Goal: Check status: Check status

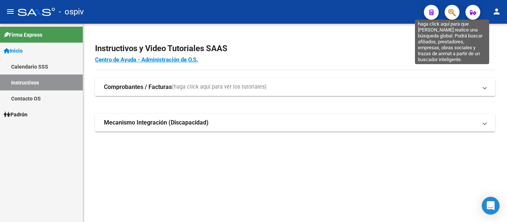
click at [451, 13] on icon "button" at bounding box center [452, 12] width 7 height 9
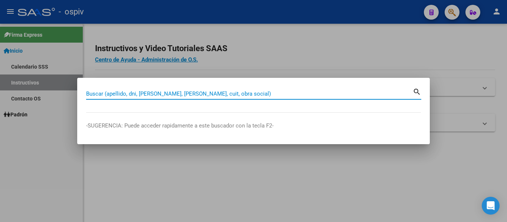
type input "9"
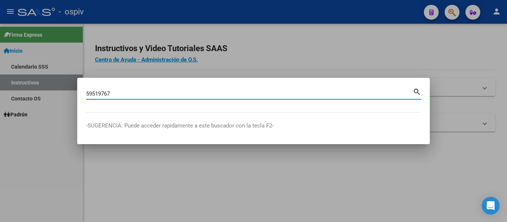
type input "59519767"
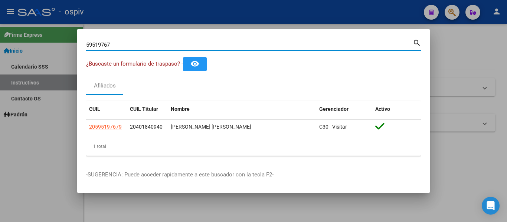
click at [439, 49] on div at bounding box center [253, 111] width 507 height 222
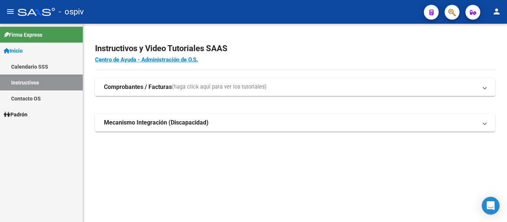
click at [448, 13] on button "button" at bounding box center [452, 12] width 15 height 15
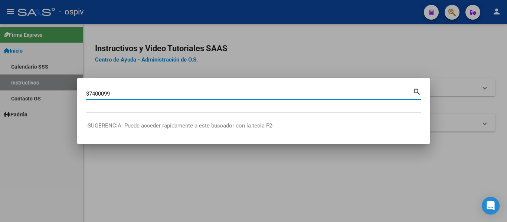
type input "37400099"
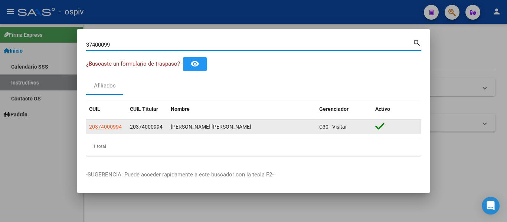
click at [109, 123] on app-link-go-to "20374000994" at bounding box center [105, 127] width 33 height 9
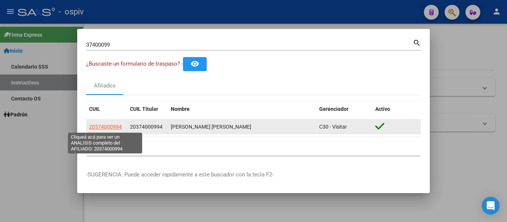
click at [109, 125] on span "20374000994" at bounding box center [105, 127] width 33 height 6
type textarea "20374000994"
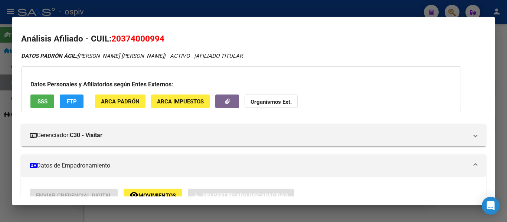
click at [407, 8] on div at bounding box center [253, 111] width 507 height 222
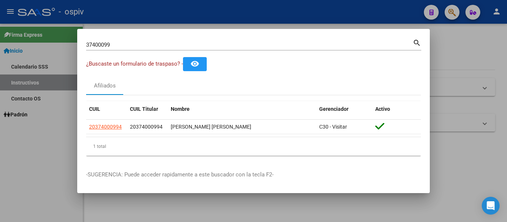
click at [219, 39] on mat-dialog-container "37400099 Buscar (apellido, dni, cuil, nro traspaso, cuit, obra social) search ¿…" at bounding box center [253, 111] width 353 height 165
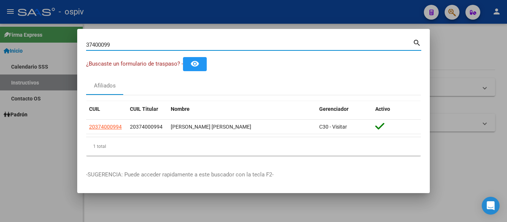
drag, startPoint x: 214, startPoint y: 43, endPoint x: 141, endPoint y: 46, distance: 72.5
click at [164, 45] on input "37400099" at bounding box center [249, 45] width 327 height 7
type input "3"
type input "18237720"
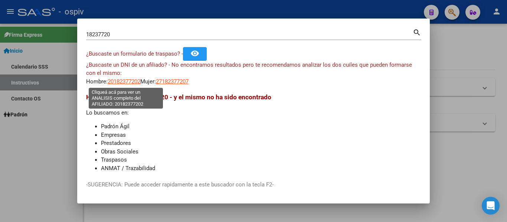
click at [140, 84] on span "20182377202" at bounding box center [124, 81] width 33 height 7
type textarea "20182377202"
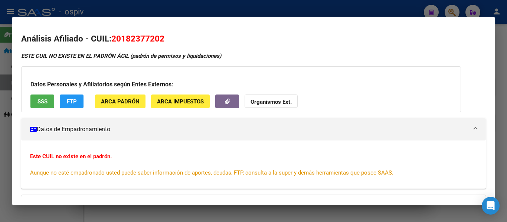
drag, startPoint x: 244, startPoint y: 17, endPoint x: 226, endPoint y: 21, distance: 18.3
click at [241, 18] on mat-dialog-container "Análisis Afiliado - CUIL: 20182377202 ESTE CUIL NO EXISTE EN EL PADRÓN ÁGIL (pa…" at bounding box center [253, 111] width 483 height 189
drag, startPoint x: 466, startPoint y: 17, endPoint x: 458, endPoint y: 20, distance: 8.6
click at [464, 17] on mat-dialog-container "Análisis Afiliado - CUIL: 20182377202 ESTE CUIL NO EXISTE EN EL PADRÓN ÁGIL (pa…" at bounding box center [253, 111] width 483 height 189
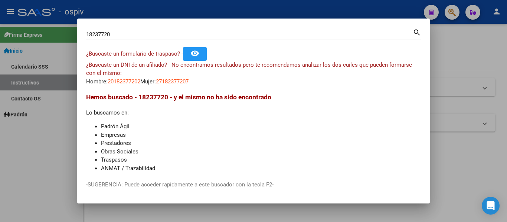
click at [142, 38] on div "18237720 Buscar (apellido, dni, cuil, nro traspaso, cuit, obra social)" at bounding box center [249, 34] width 327 height 11
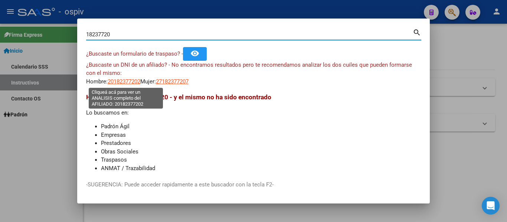
click at [135, 78] on span "20182377202" at bounding box center [124, 81] width 33 height 7
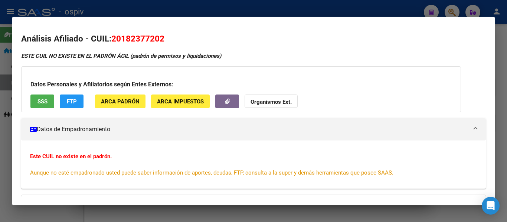
click at [50, 101] on button "SSS" at bounding box center [42, 102] width 24 height 14
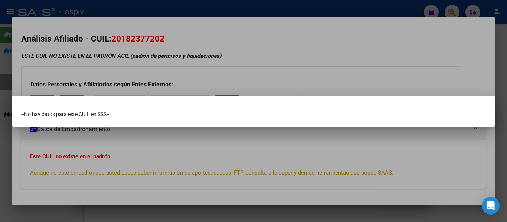
click at [265, 35] on div at bounding box center [253, 111] width 507 height 222
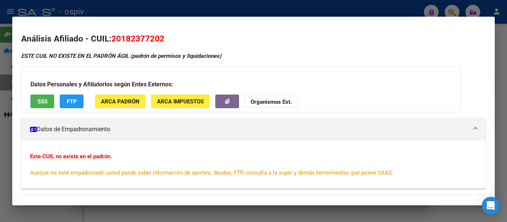
click at [345, 8] on div at bounding box center [253, 111] width 507 height 222
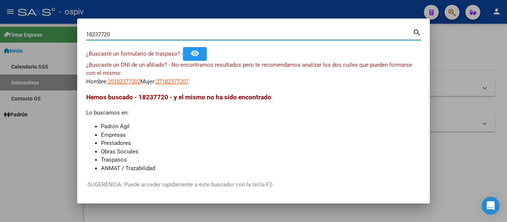
drag, startPoint x: 331, startPoint y: 33, endPoint x: 310, endPoint y: 33, distance: 21.2
click at [310, 33] on input "18237720" at bounding box center [249, 34] width 327 height 7
type input "1"
type input "11834203"
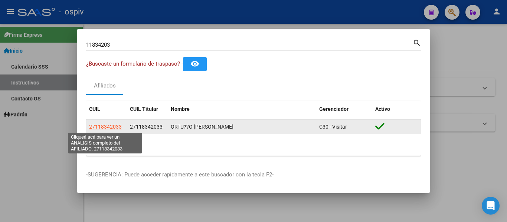
click at [116, 126] on span "27118342033" at bounding box center [105, 127] width 33 height 6
type textarea "27118342033"
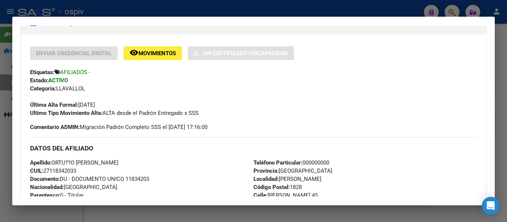
scroll to position [149, 0]
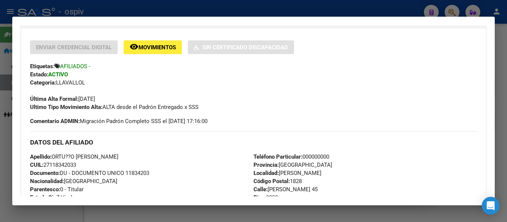
click at [384, 7] on div at bounding box center [253, 111] width 507 height 222
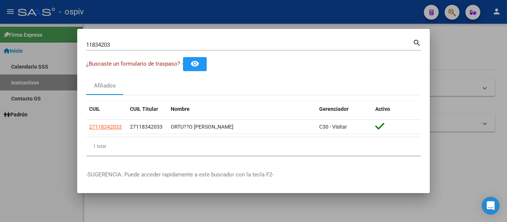
click at [462, 71] on div at bounding box center [253, 111] width 507 height 222
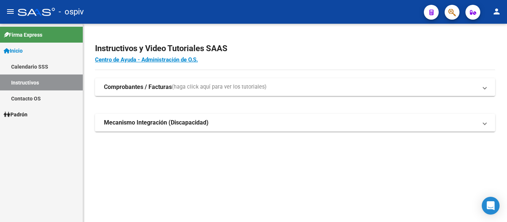
click at [445, 14] on app-search-popup at bounding box center [452, 11] width 15 height 9
click at [448, 14] on button "button" at bounding box center [452, 12] width 15 height 15
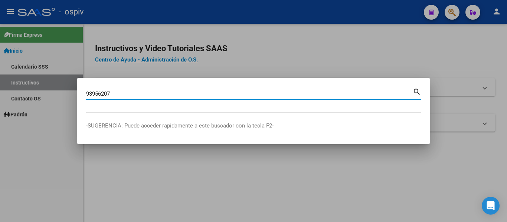
type input "93956207"
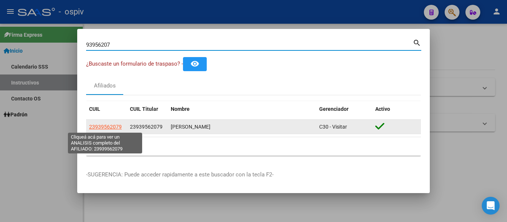
click at [108, 130] on span "23939562079" at bounding box center [105, 127] width 33 height 6
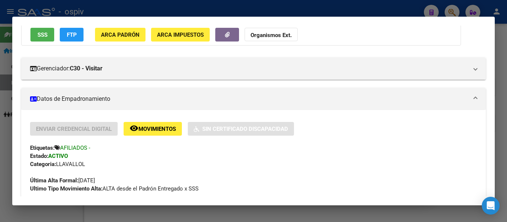
scroll to position [0, 0]
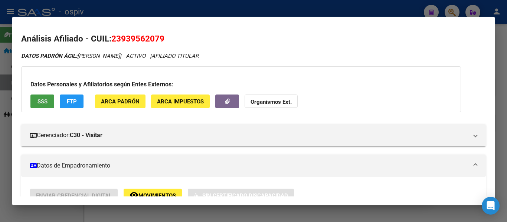
click at [49, 99] on button "SSS" at bounding box center [42, 102] width 24 height 14
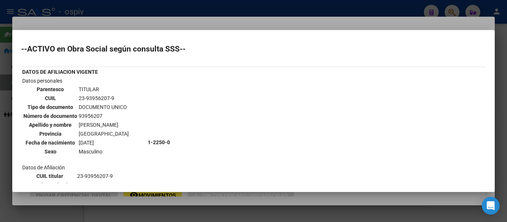
drag, startPoint x: 453, startPoint y: 19, endPoint x: 443, endPoint y: 25, distance: 11.5
click at [452, 20] on div at bounding box center [253, 111] width 507 height 222
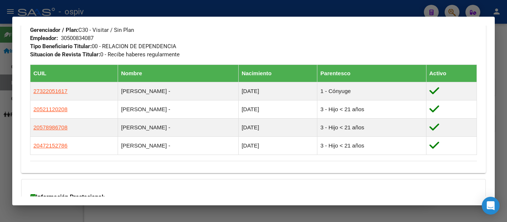
scroll to position [409, 0]
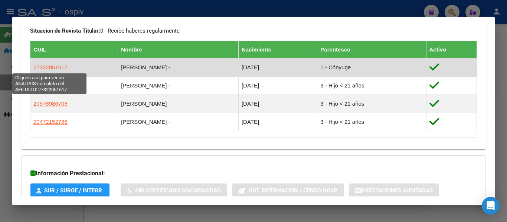
click at [59, 67] on span "27322051617" at bounding box center [50, 67] width 34 height 6
type textarea "27322051617"
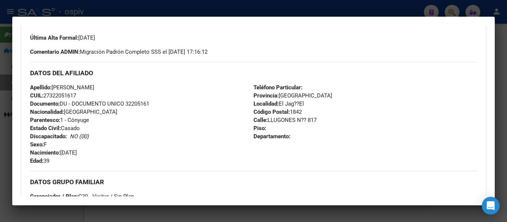
scroll to position [223, 0]
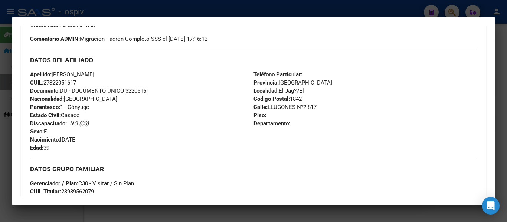
click at [152, 10] on div at bounding box center [253, 111] width 507 height 222
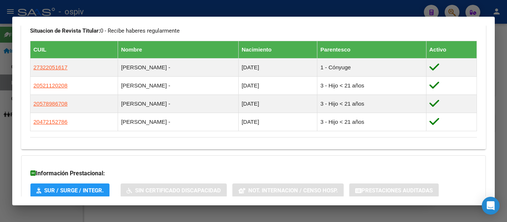
click at [252, 217] on div at bounding box center [253, 111] width 507 height 222
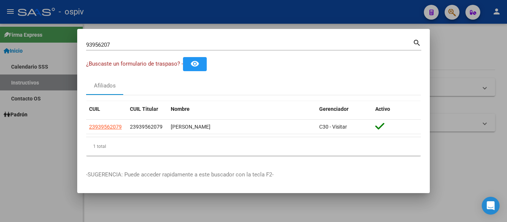
click at [135, 50] on div "93956207 Buscar (apellido, dni, cuil, [PERSON_NAME], cuit, obra social)" at bounding box center [249, 44] width 327 height 11
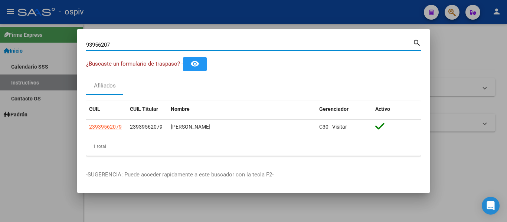
click at [81, 43] on mat-dialog-content "93956207 Buscar (apellido, dni, cuil, nro traspaso, cuit, obra social) search ¿…" at bounding box center [253, 100] width 353 height 124
type input "37633544"
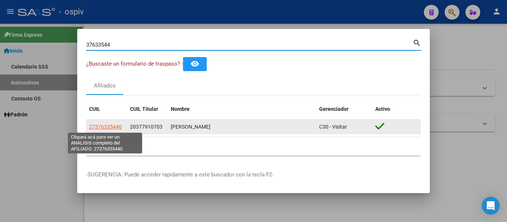
click at [116, 128] on span "27376335440" at bounding box center [105, 127] width 33 height 6
type textarea "27376335440"
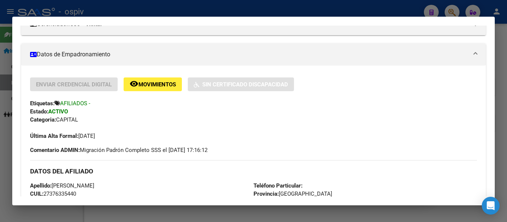
scroll to position [260, 0]
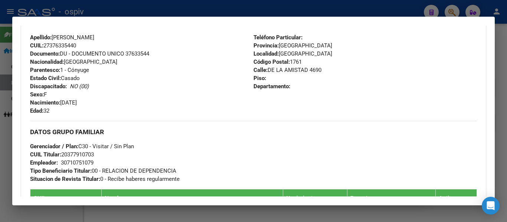
click at [500, 147] on div at bounding box center [253, 111] width 507 height 222
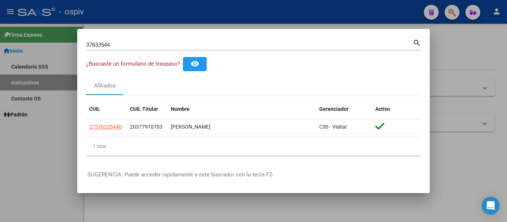
click at [475, 38] on div at bounding box center [253, 111] width 507 height 222
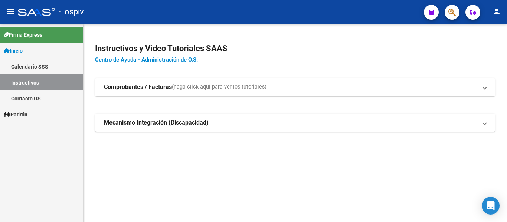
click at [456, 8] on span "button" at bounding box center [452, 12] width 7 height 15
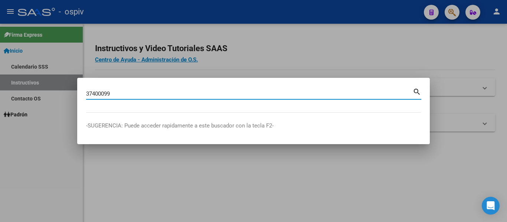
type input "37400099"
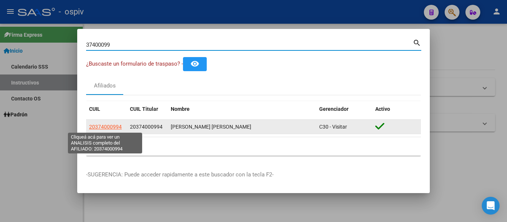
click at [112, 124] on span "20374000994" at bounding box center [105, 127] width 33 height 6
type textarea "20374000994"
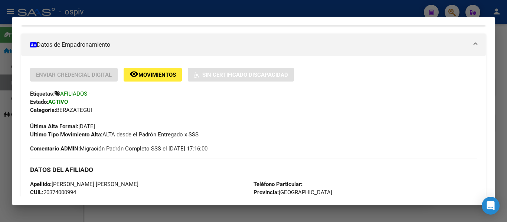
scroll to position [149, 0]
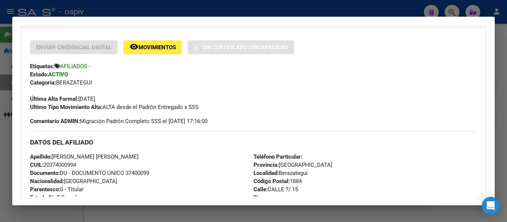
click at [360, 208] on div at bounding box center [253, 111] width 507 height 222
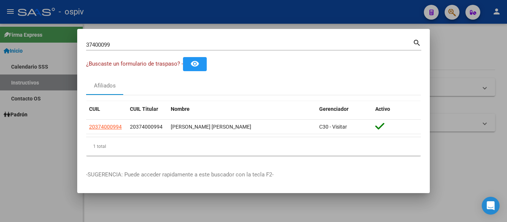
click at [288, 6] on div at bounding box center [253, 111] width 507 height 222
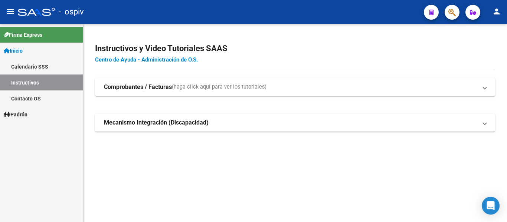
click at [449, 19] on span "button" at bounding box center [452, 12] width 7 height 15
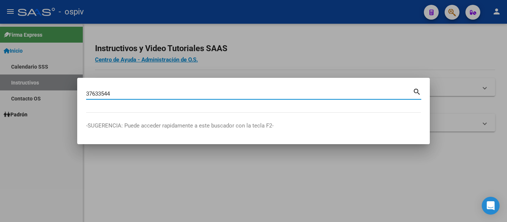
type input "37633544"
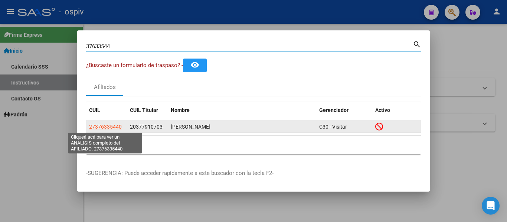
click at [113, 127] on span "27376335440" at bounding box center [105, 127] width 33 height 6
type textarea "27376335440"
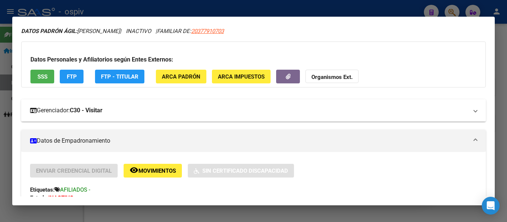
scroll to position [74, 0]
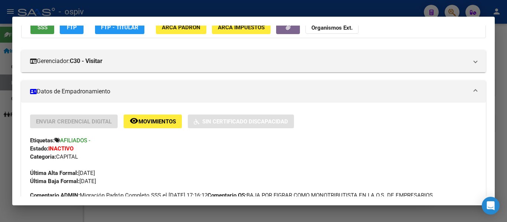
click at [50, 30] on button "SSS" at bounding box center [42, 27] width 24 height 14
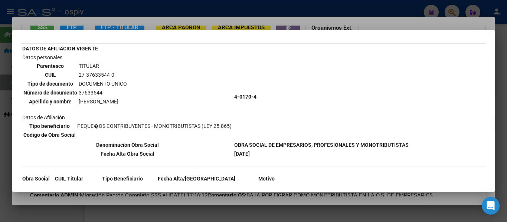
scroll to position [71, 0]
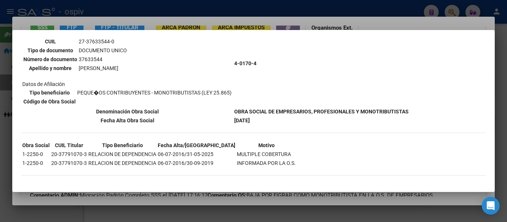
drag, startPoint x: 328, startPoint y: 7, endPoint x: 322, endPoint y: 9, distance: 6.5
click at [328, 7] on div at bounding box center [253, 111] width 507 height 222
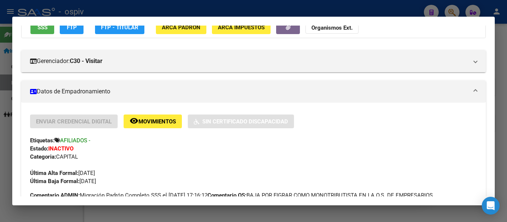
scroll to position [69, 0]
